Goal: Information Seeking & Learning: Learn about a topic

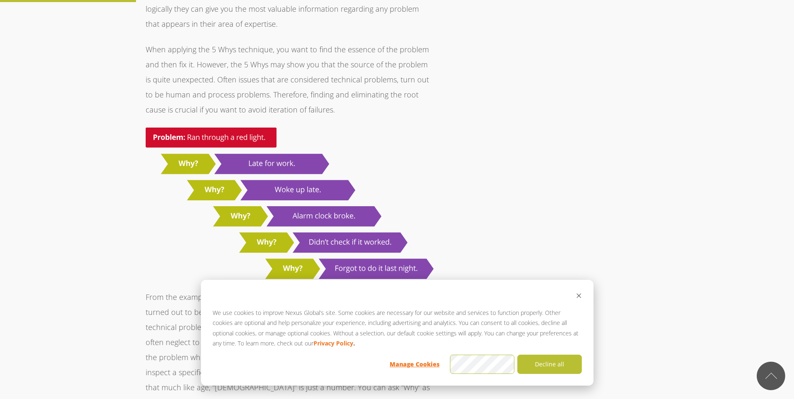
scroll to position [879, 0]
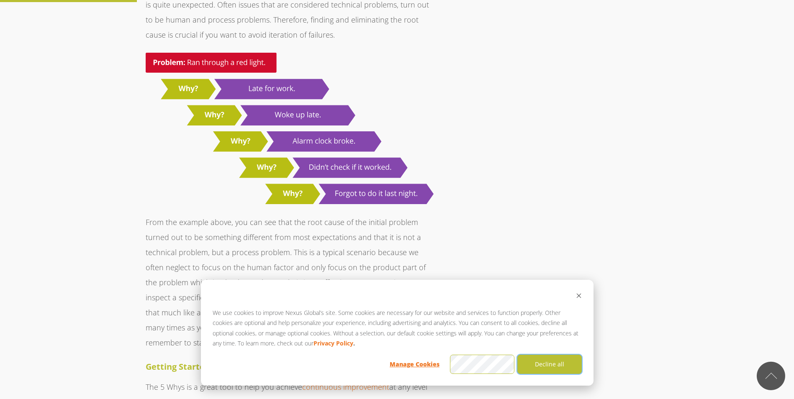
click at [555, 368] on button "Decline all" at bounding box center [549, 364] width 64 height 19
